Goal: Transaction & Acquisition: Obtain resource

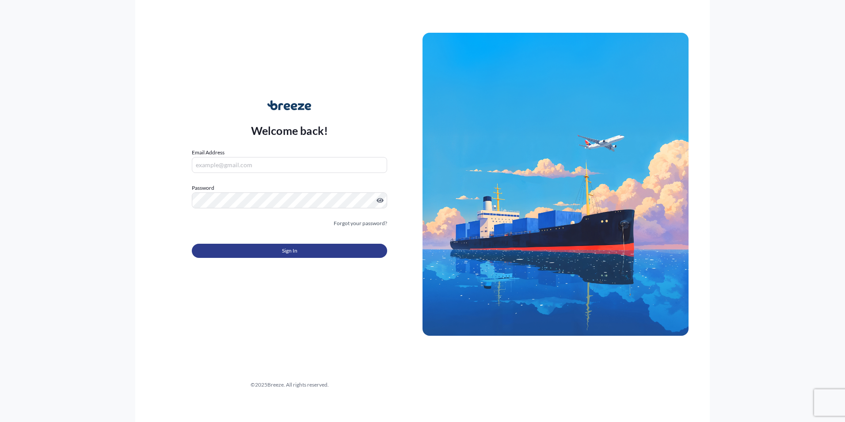
type input "[PERSON_NAME][EMAIL_ADDRESS][PERSON_NAME][DOMAIN_NAME]"
click at [267, 254] on button "Sign In" at bounding box center [289, 250] width 195 height 14
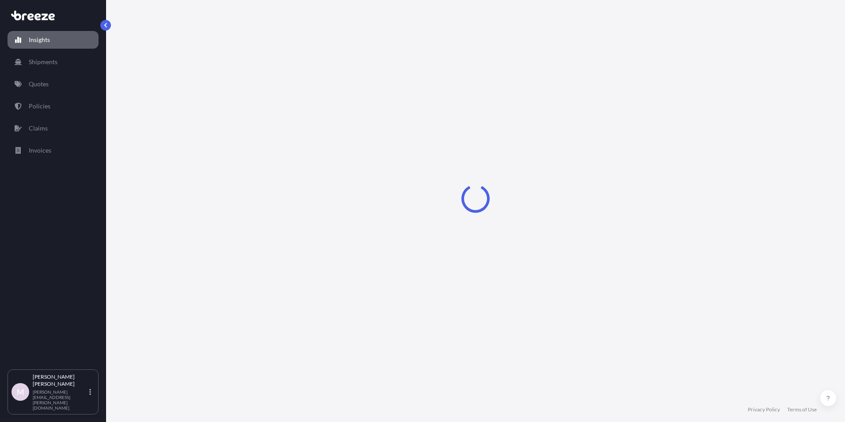
select select "2025"
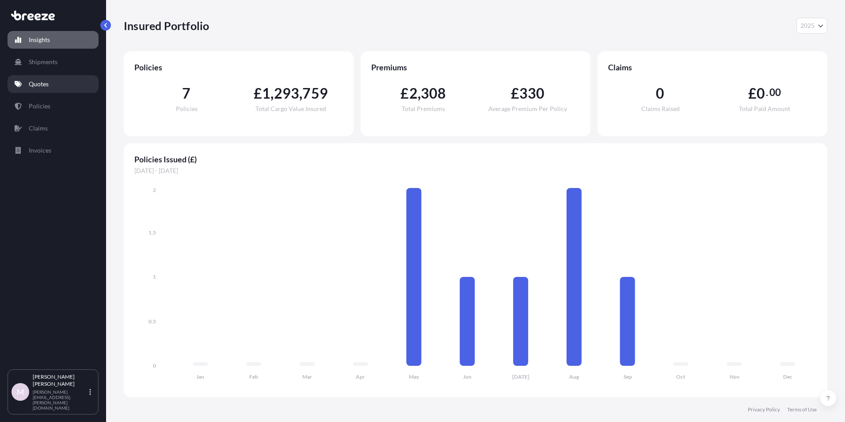
click at [46, 83] on p "Quotes" at bounding box center [39, 84] width 20 height 9
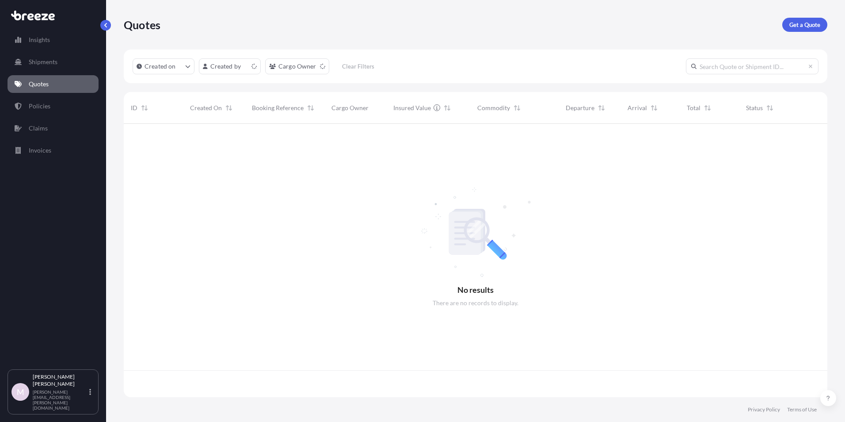
scroll to position [271, 697]
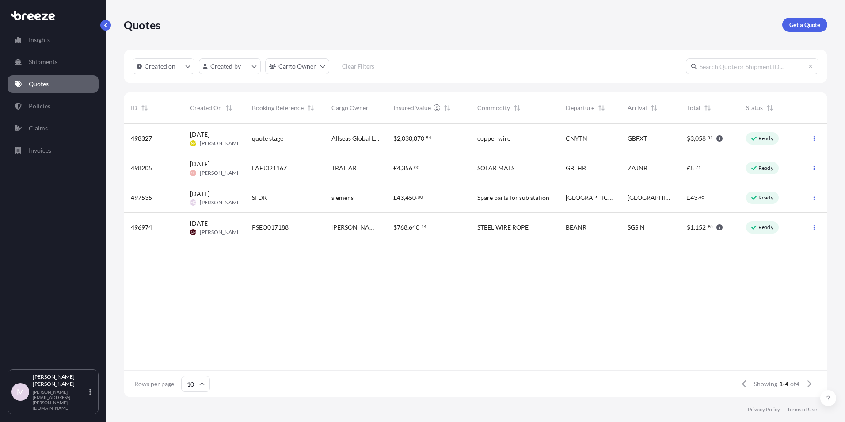
click at [793, 20] on div "Quotes Get a Quote" at bounding box center [475, 24] width 703 height 49
click at [792, 23] on p "Get a Quote" at bounding box center [804, 24] width 31 height 9
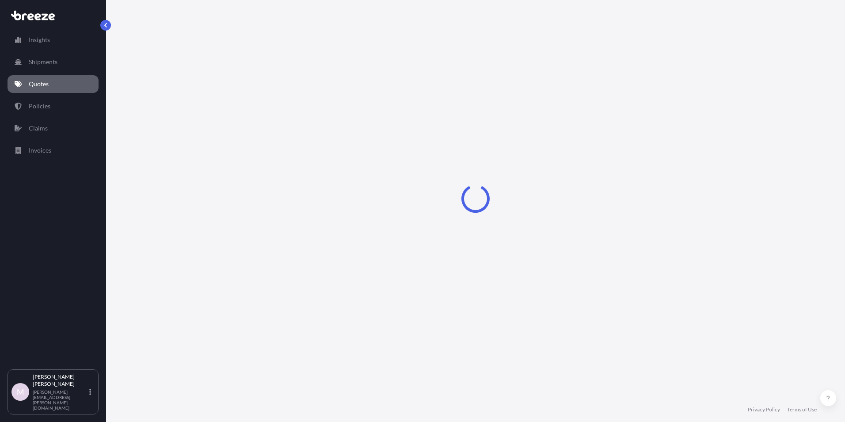
select select "Sea"
select select "1"
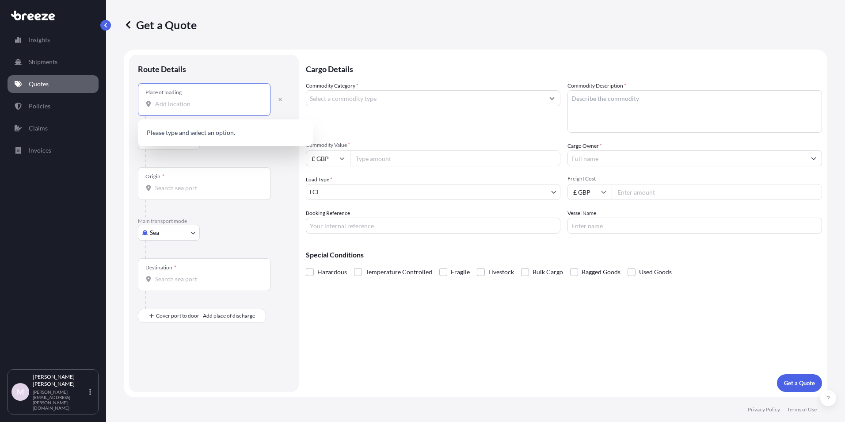
click at [171, 105] on input "Place of loading" at bounding box center [207, 103] width 104 height 9
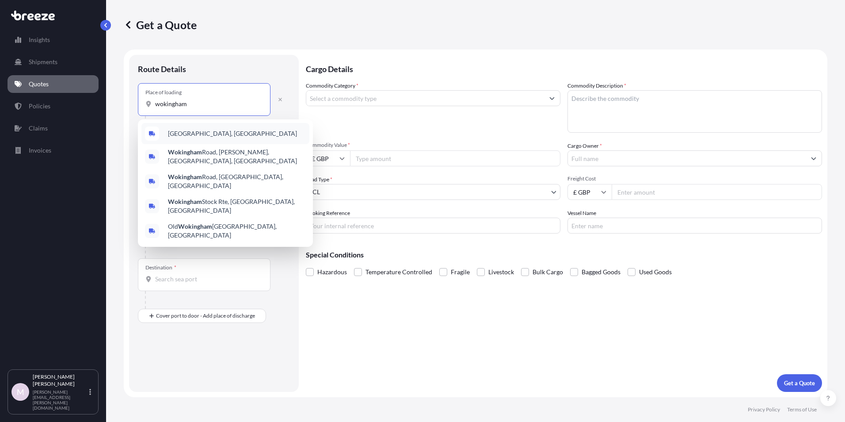
click at [176, 133] on span "[GEOGRAPHIC_DATA], [GEOGRAPHIC_DATA]" at bounding box center [232, 133] width 129 height 9
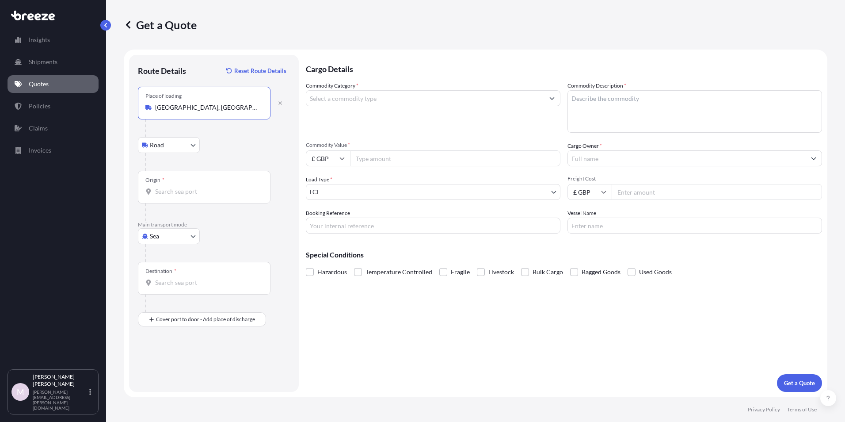
type input "[GEOGRAPHIC_DATA], [GEOGRAPHIC_DATA]"
click at [165, 148] on body "5 options available. Insights Shipments Quotes Policies Claims Invoices M [PERS…" at bounding box center [422, 211] width 845 height 422
click at [194, 235] on body "Insights Shipments Quotes Policies Claims Invoices M [PERSON_NAME] [PERSON_NAME…" at bounding box center [422, 211] width 845 height 422
click at [166, 289] on span "Road" at bounding box center [162, 290] width 14 height 9
select select "Road"
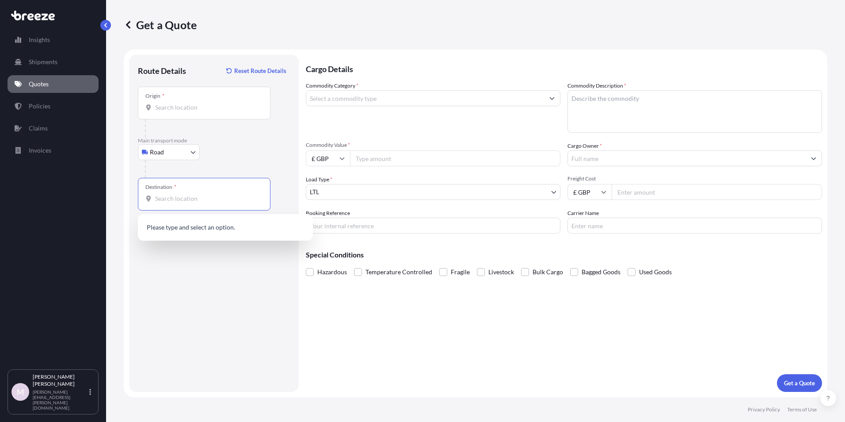
click at [175, 198] on input "Destination *" at bounding box center [207, 198] width 104 height 9
click at [173, 110] on input "Origin *" at bounding box center [207, 107] width 104 height 9
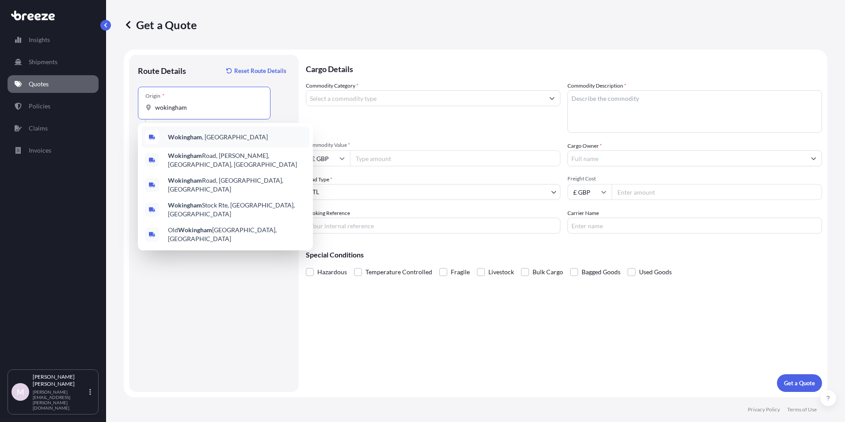
click at [184, 136] on b "Wokingham" at bounding box center [185, 137] width 34 height 8
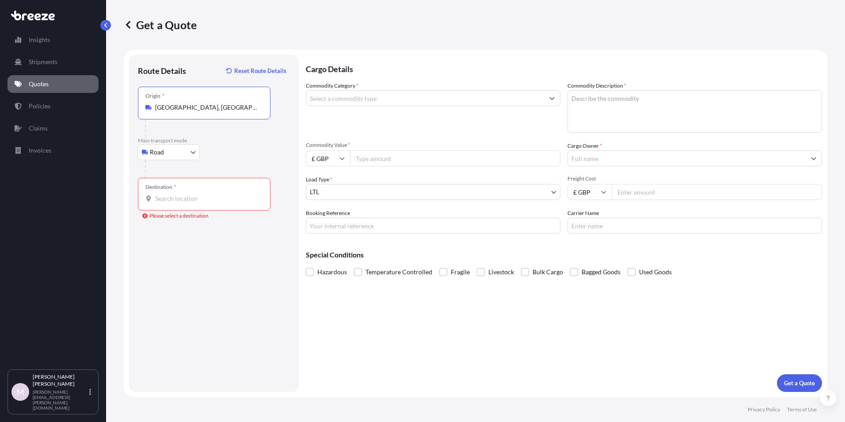
type input "[GEOGRAPHIC_DATA], [GEOGRAPHIC_DATA]"
click at [167, 203] on div "Destination *" at bounding box center [204, 194] width 133 height 33
click at [167, 203] on input "Destination * Please select a destination" at bounding box center [207, 198] width 104 height 9
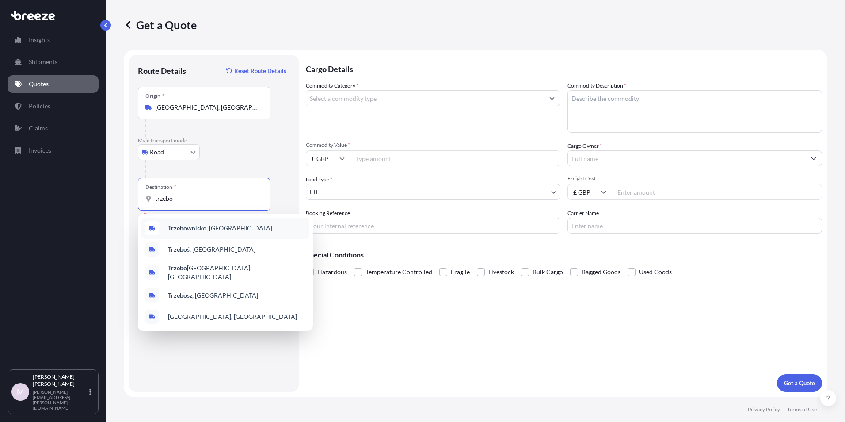
click at [212, 229] on span "Trzebo wnisko, [GEOGRAPHIC_DATA]" at bounding box center [220, 228] width 104 height 9
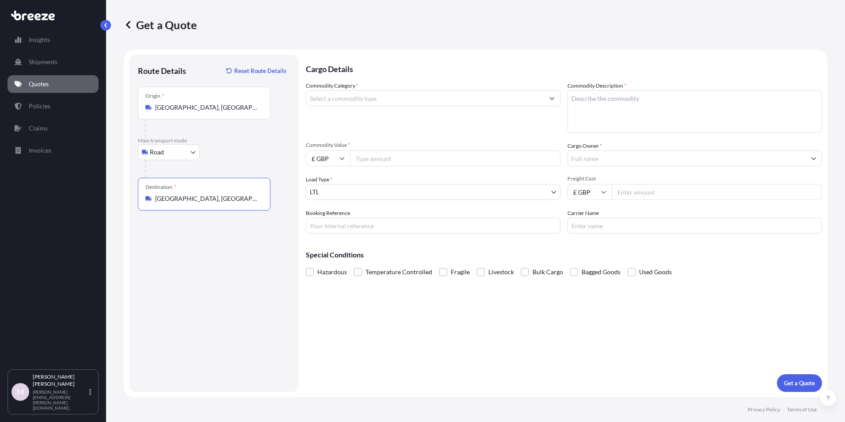
type input "[GEOGRAPHIC_DATA], [GEOGRAPHIC_DATA]"
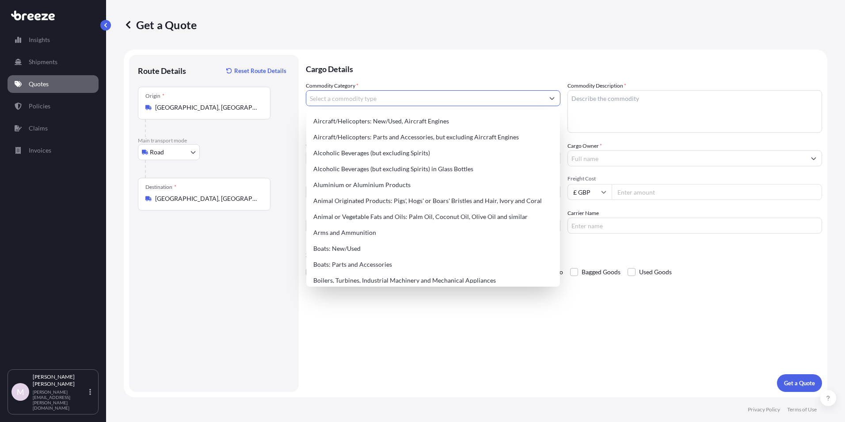
click at [342, 103] on input "Commodity Category *" at bounding box center [425, 98] width 238 height 16
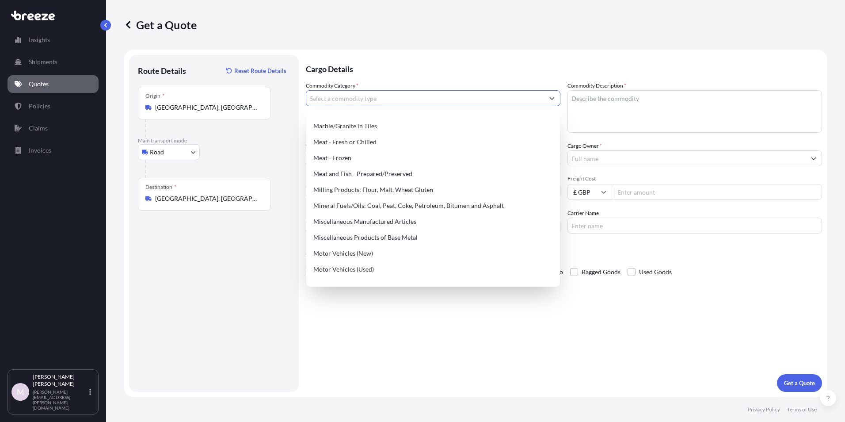
scroll to position [1146, 0]
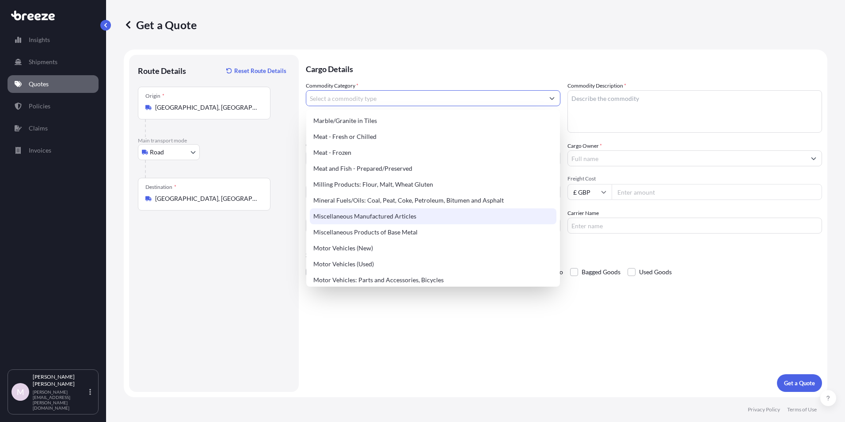
click at [402, 219] on div "Miscellaneous Manufactured Articles" at bounding box center [433, 216] width 247 height 16
type input "Miscellaneous Manufactured Articles"
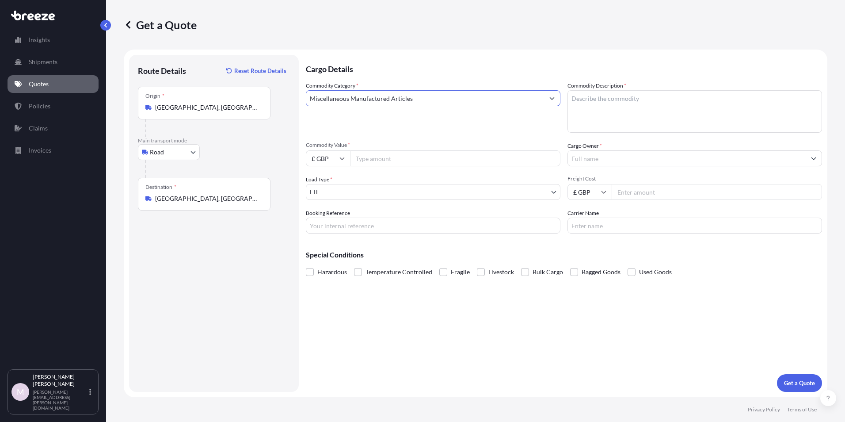
click at [578, 101] on textarea "Commodity Description *" at bounding box center [694, 111] width 255 height 42
type textarea "Sunglasses for the Military"
type input "192500"
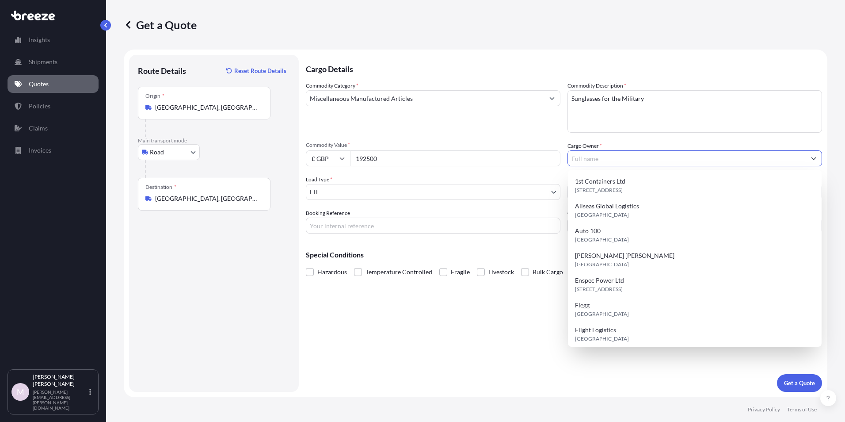
type input "f"
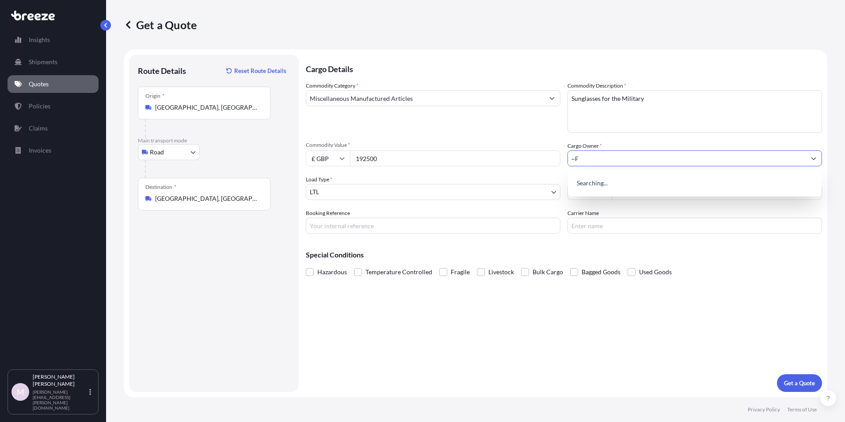
type input "~"
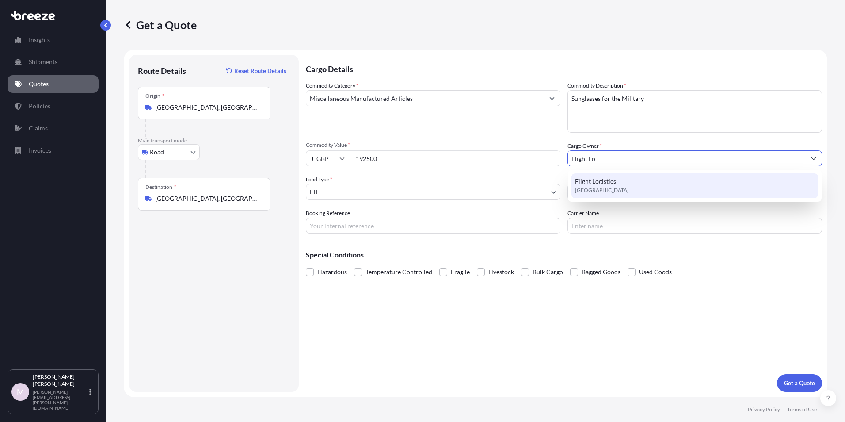
click at [677, 185] on div "Flight Logistics [GEOGRAPHIC_DATA]" at bounding box center [694, 185] width 247 height 25
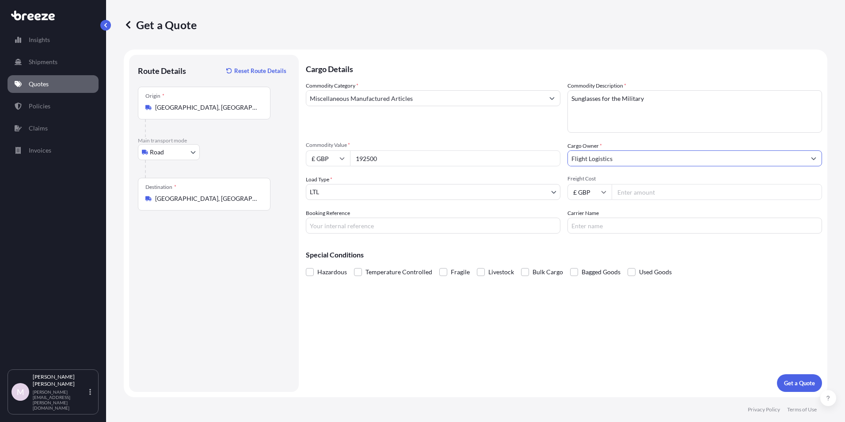
type input "Flight Logistics"
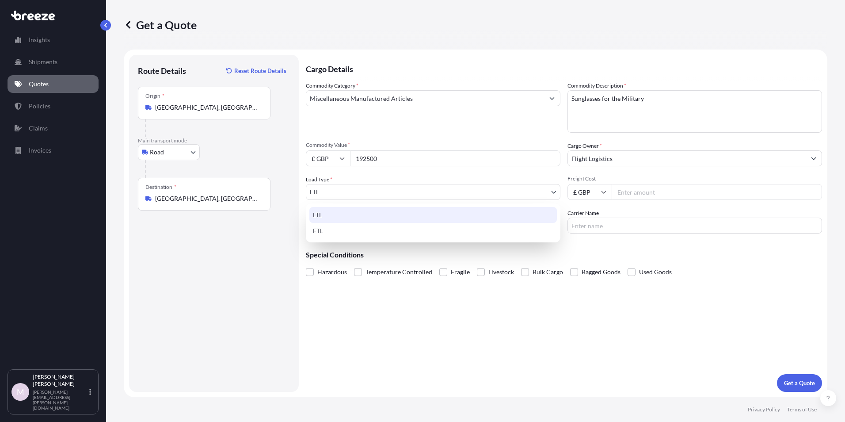
click at [545, 195] on body "5 options available. 3 options available. 1 option available. Insights Shipment…" at bounding box center [422, 211] width 845 height 422
click at [465, 228] on div "FTL" at bounding box center [432, 231] width 247 height 16
select select "2"
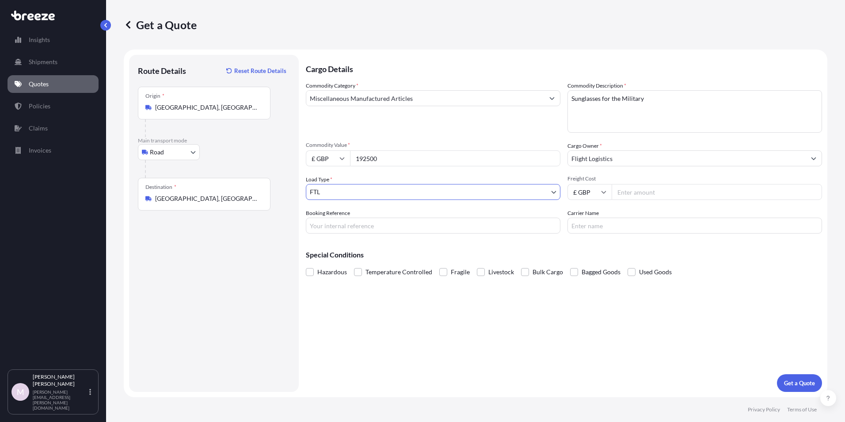
click at [631, 195] on input "Freight Cost" at bounding box center [717, 192] width 210 height 16
type input "3500"
click at [426, 230] on input "Booking Reference" at bounding box center [433, 225] width 255 height 16
type input "DW to [GEOGRAPHIC_DATA]"
type input "W"
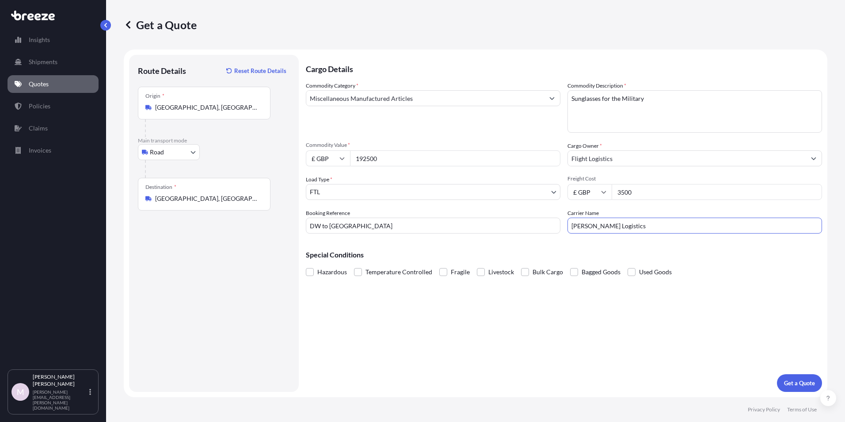
type input "[PERSON_NAME] Logistics"
click at [793, 385] on p "Get a Quote" at bounding box center [799, 382] width 31 height 9
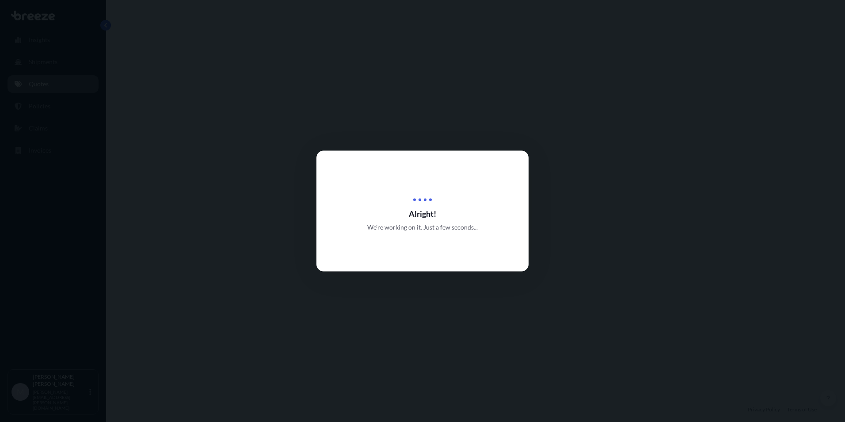
select select "Road"
select select "2"
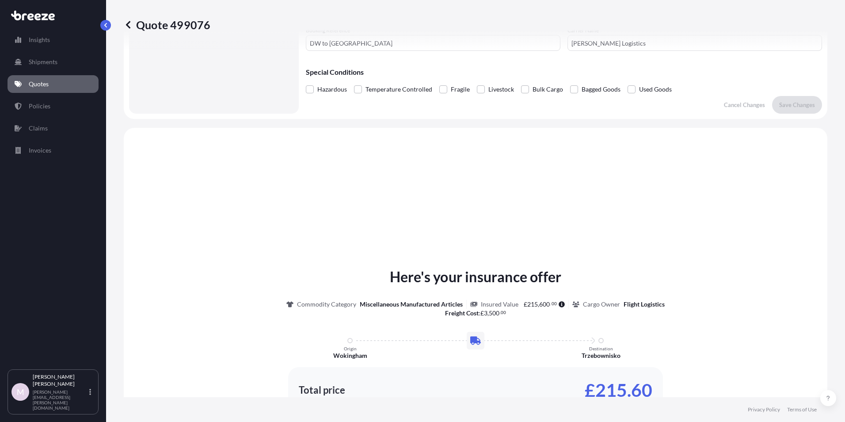
scroll to position [266, 0]
